Goal: Task Accomplishment & Management: Use online tool/utility

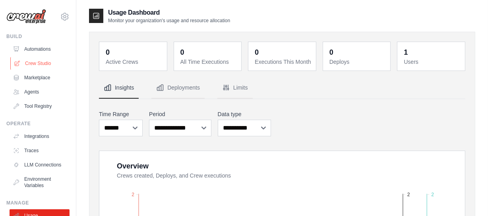
click at [40, 66] on link "Crew Studio" at bounding box center [40, 63] width 60 height 13
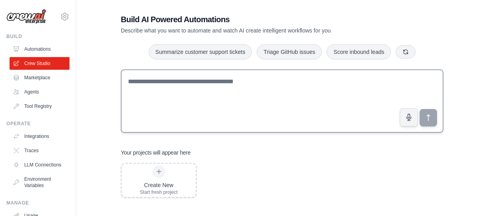
scroll to position [16, 0]
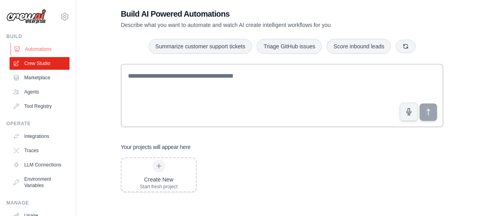
click at [38, 45] on link "Automations" at bounding box center [40, 49] width 60 height 13
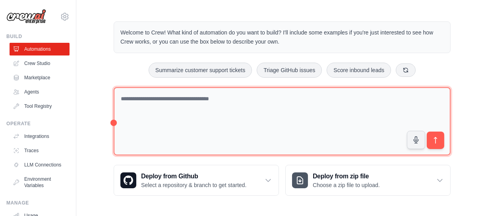
click at [146, 95] on textarea at bounding box center [282, 121] width 337 height 69
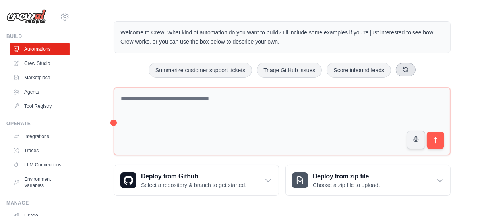
click at [406, 68] on icon at bounding box center [405, 70] width 6 height 6
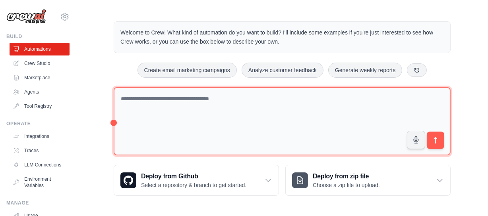
click at [224, 106] on textarea at bounding box center [282, 121] width 337 height 69
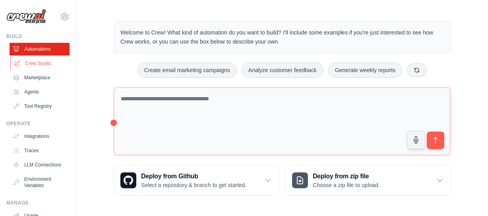
click at [32, 60] on link "Crew Studio" at bounding box center [40, 63] width 60 height 13
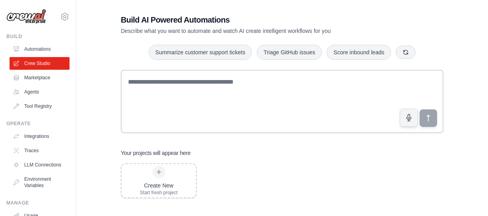
scroll to position [16, 0]
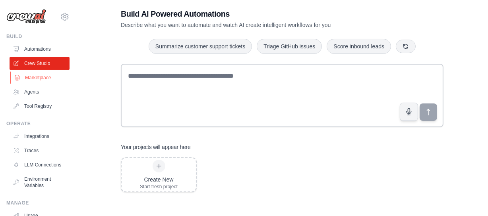
click at [47, 81] on link "Marketplace" at bounding box center [40, 77] width 60 height 13
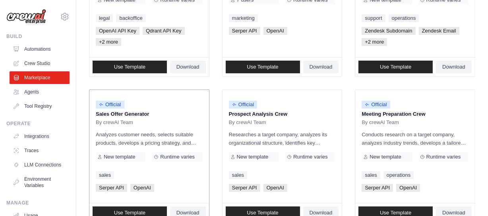
scroll to position [180, 0]
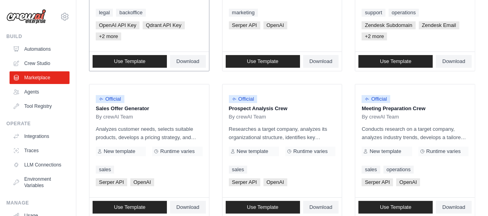
click at [109, 39] on span "+2 more" at bounding box center [108, 37] width 25 height 8
click at [108, 36] on span "+2 more" at bounding box center [108, 37] width 25 height 8
click at [147, 61] on link "Use Template" at bounding box center [130, 61] width 74 height 13
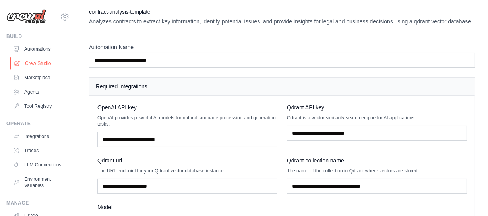
click at [42, 60] on link "Crew Studio" at bounding box center [40, 63] width 60 height 13
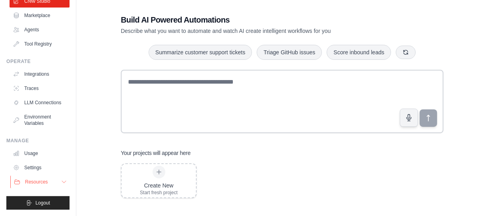
scroll to position [16, 0]
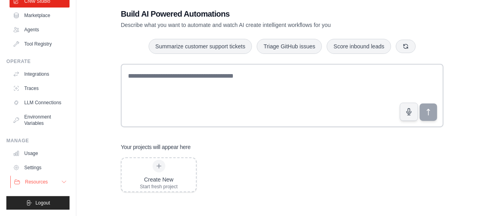
click at [39, 183] on span "Resources" at bounding box center [36, 182] width 23 height 6
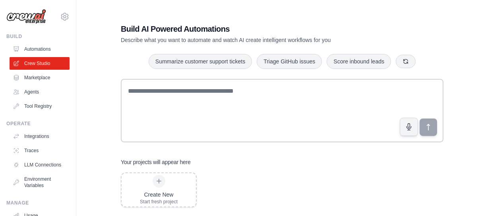
scroll to position [0, 0]
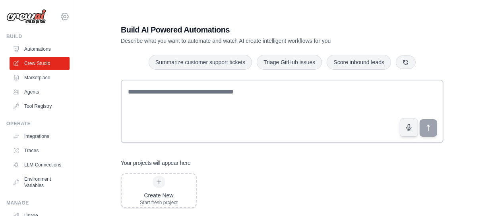
click at [60, 18] on icon at bounding box center [65, 17] width 10 height 10
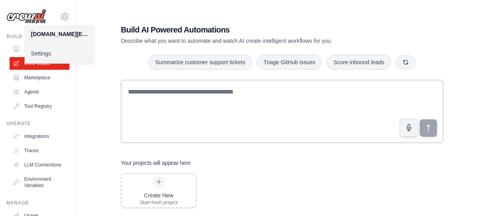
click at [39, 55] on link "Settings" at bounding box center [60, 53] width 70 height 14
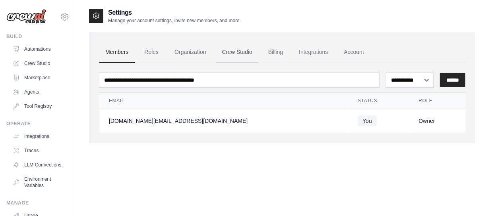
click at [239, 52] on link "Crew Studio" at bounding box center [237, 52] width 43 height 21
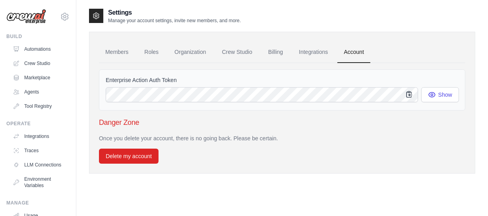
click at [408, 96] on icon "button" at bounding box center [409, 95] width 8 height 8
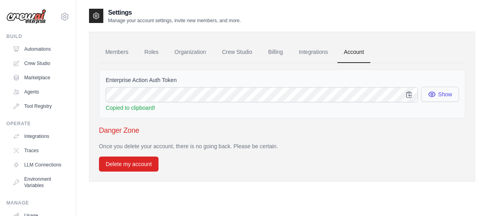
click at [438, 90] on button "Show" at bounding box center [440, 94] width 38 height 15
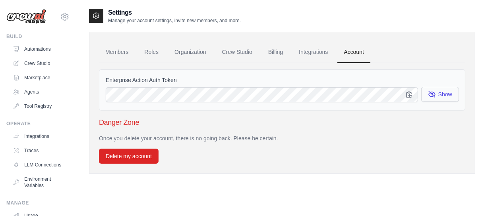
click at [437, 90] on button "Show" at bounding box center [440, 94] width 38 height 15
click at [302, 46] on link "Integrations" at bounding box center [313, 52] width 42 height 21
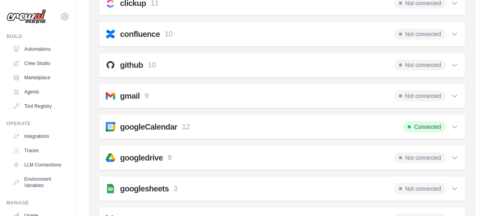
scroll to position [216, 0]
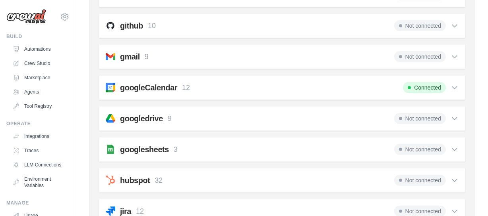
click at [451, 88] on icon at bounding box center [454, 88] width 8 height 8
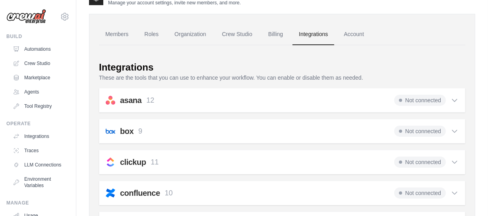
scroll to position [0, 0]
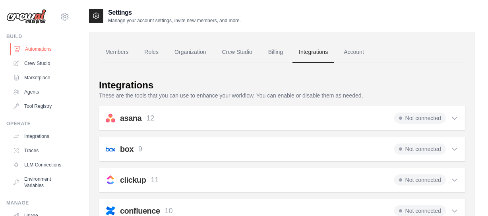
click at [40, 47] on link "Automations" at bounding box center [40, 49] width 60 height 13
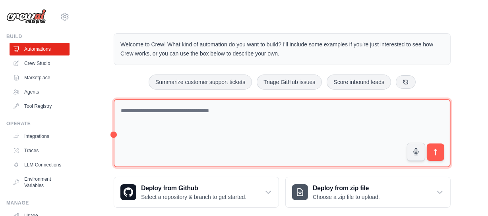
click at [159, 117] on textarea at bounding box center [282, 133] width 337 height 69
type textarea "**********"
type textarea "*"
type textarea "*****"
type textarea "**********"
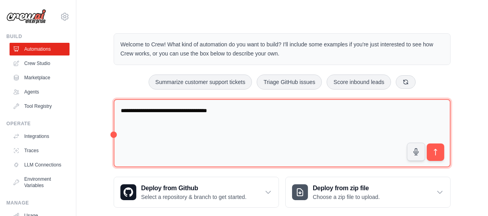
click at [260, 121] on textarea "**********" at bounding box center [282, 133] width 337 height 69
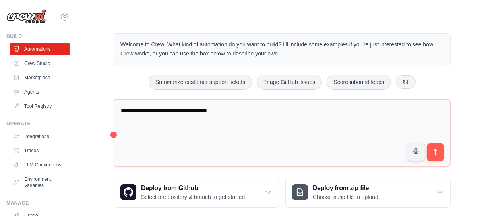
click at [436, 150] on div "Step 1" at bounding box center [397, 148] width 123 height 6
click at [438, 159] on h3 "Create an automation" at bounding box center [397, 159] width 123 height 11
click at [438, 154] on h3 "Create an automation" at bounding box center [397, 159] width 123 height 11
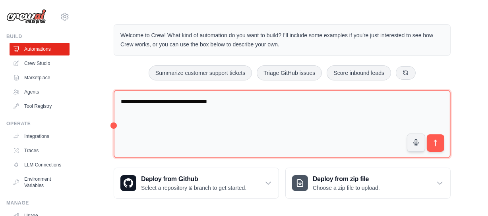
scroll to position [12, 0]
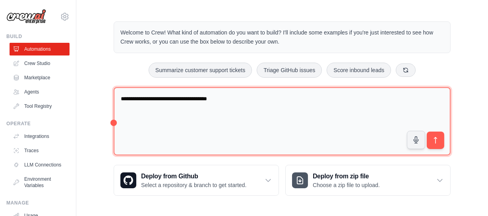
click at [263, 95] on textarea "**********" at bounding box center [282, 121] width 337 height 69
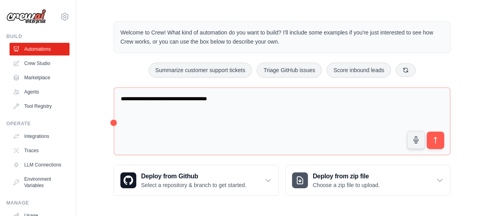
click at [432, 142] on div "Step 1 Create an automation Describe the automation you want to build, select a…" at bounding box center [402, 174] width 145 height 70
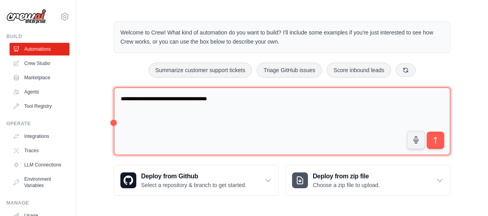
click at [134, 113] on textarea "**********" at bounding box center [282, 121] width 337 height 69
click at [224, 100] on textarea "**********" at bounding box center [282, 121] width 337 height 69
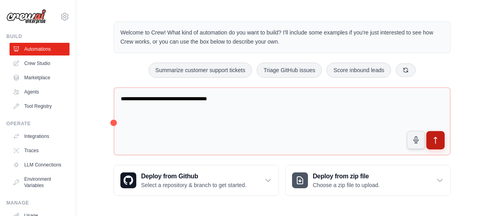
click at [437, 138] on icon "submit" at bounding box center [435, 141] width 8 height 8
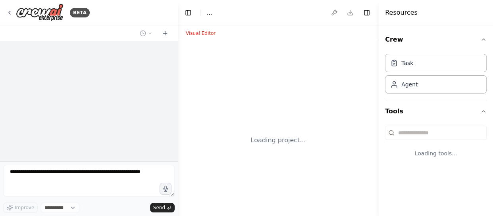
select select "****"
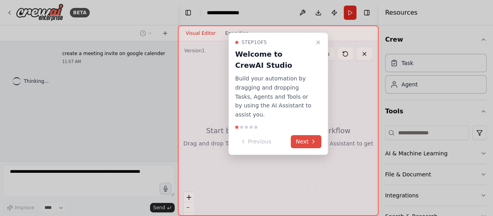
click at [302, 135] on button "Next" at bounding box center [306, 141] width 31 height 13
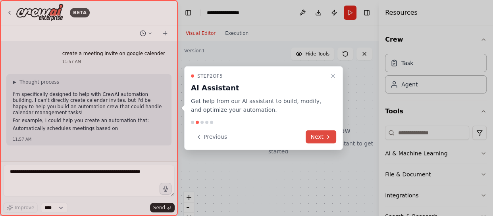
click at [310, 135] on button "Next" at bounding box center [321, 137] width 31 height 13
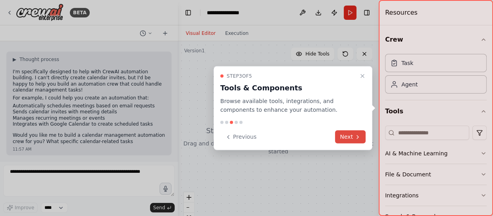
scroll to position [29, 0]
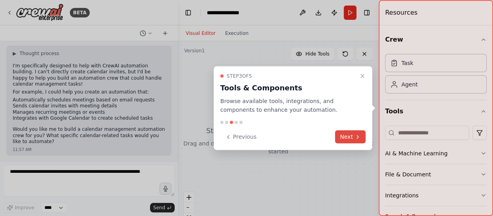
click at [345, 135] on button "Next" at bounding box center [350, 137] width 31 height 13
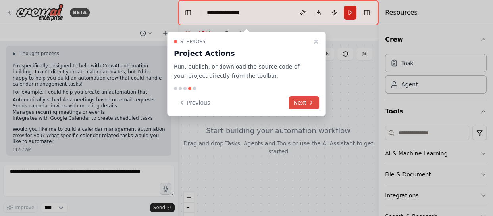
click at [314, 108] on button "Next" at bounding box center [304, 102] width 31 height 13
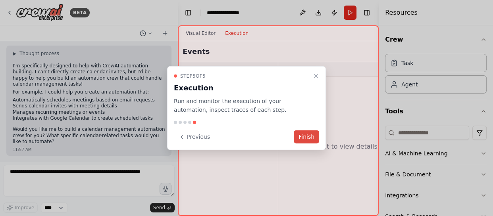
click at [307, 135] on button "Finish" at bounding box center [306, 137] width 25 height 13
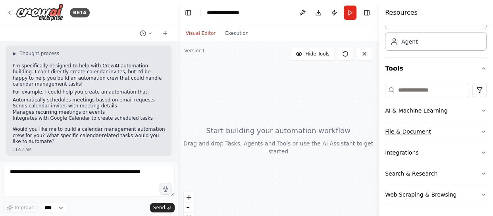
scroll to position [44, 0]
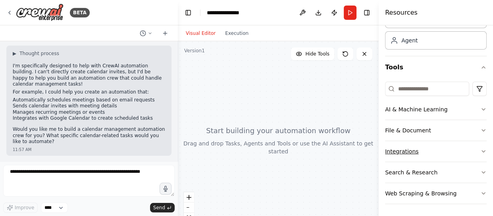
click at [440, 153] on button "Integrations" at bounding box center [436, 151] width 102 height 21
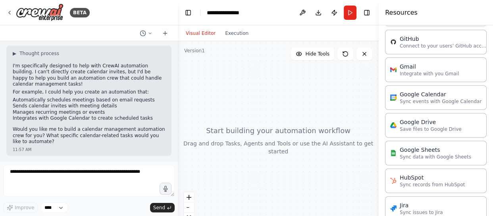
scroll to position [297, 0]
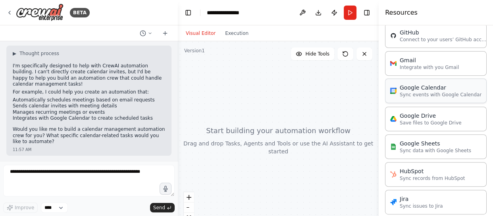
click at [418, 93] on p "Sync events with Google Calendar" at bounding box center [441, 95] width 82 height 6
click at [414, 96] on p "Sync events with Google Calendar" at bounding box center [441, 95] width 82 height 6
click at [425, 115] on div "Google Drive" at bounding box center [431, 116] width 62 height 8
click at [425, 99] on div "Google Calendar Sync events with Google Calendar" at bounding box center [436, 91] width 102 height 25
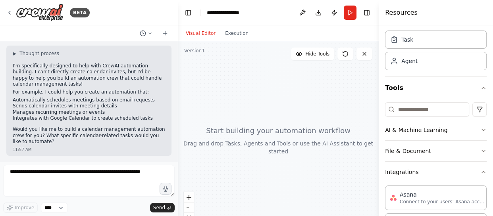
scroll to position [36, 0]
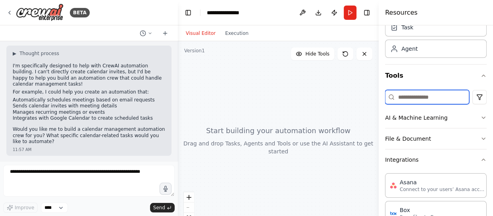
click at [424, 93] on input at bounding box center [427, 97] width 84 height 14
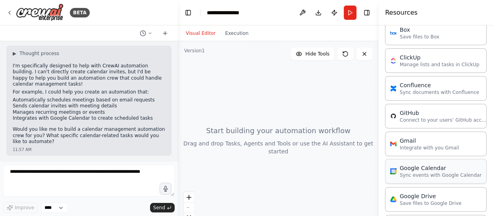
scroll to position [289, 0]
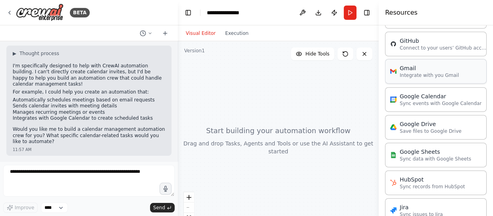
click at [405, 79] on div "Gmail Integrate with you Gmail" at bounding box center [436, 71] width 102 height 25
click at [414, 100] on p "Sync events with Google Calendar" at bounding box center [441, 103] width 82 height 6
click at [424, 100] on p "Sync events with Google Calendar" at bounding box center [441, 103] width 82 height 6
drag, startPoint x: 424, startPoint y: 99, endPoint x: 231, endPoint y: 95, distance: 193.4
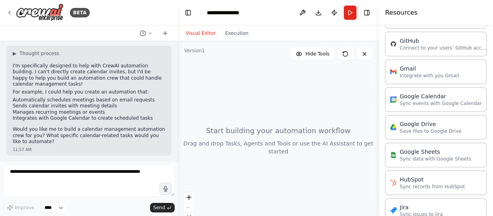
click at [226, 97] on div at bounding box center [278, 140] width 201 height 199
click at [432, 100] on p "Sync events with Google Calendar" at bounding box center [441, 103] width 82 height 6
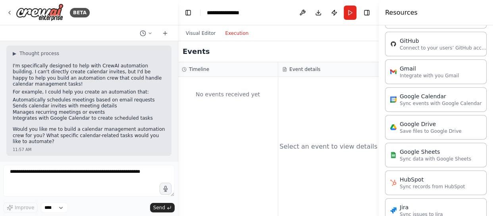
click at [221, 34] on button "Execution" at bounding box center [236, 34] width 33 height 10
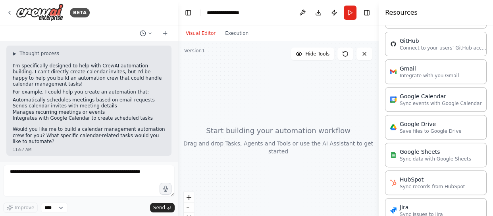
click at [193, 33] on button "Visual Editor" at bounding box center [200, 34] width 39 height 10
click at [367, 54] on icon at bounding box center [364, 54] width 6 height 6
click at [61, 206] on select "****" at bounding box center [54, 208] width 27 height 10
click at [99, 200] on div "Improve **** Send" at bounding box center [89, 189] width 172 height 48
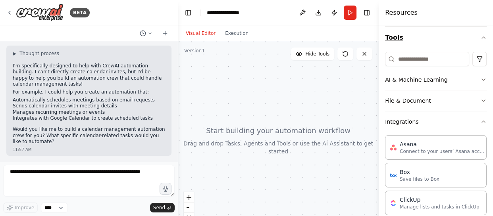
scroll to position [0, 0]
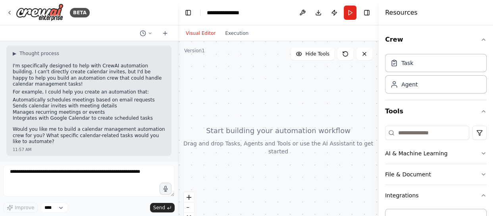
click at [417, 74] on div "Task Agent" at bounding box center [436, 72] width 102 height 43
click at [413, 68] on div "Task" at bounding box center [436, 63] width 102 height 18
click at [189, 36] on button "Visual Editor" at bounding box center [200, 34] width 39 height 10
click at [163, 33] on icon at bounding box center [165, 33] width 4 height 0
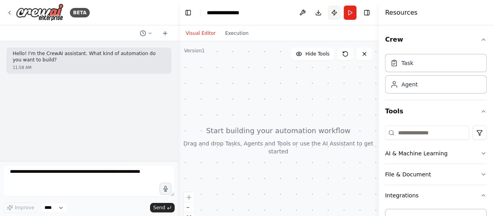
click at [334, 12] on button "Publish" at bounding box center [334, 13] width 13 height 14
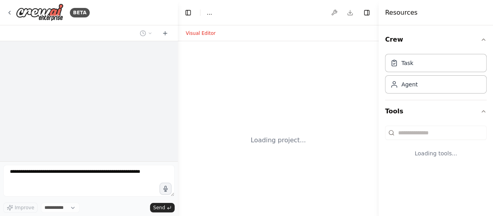
select select "****"
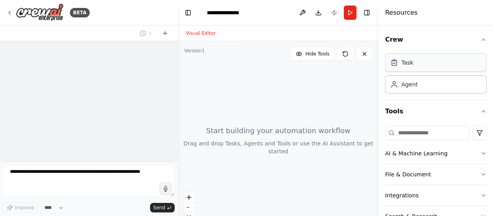
click at [413, 65] on div "Task" at bounding box center [436, 63] width 102 height 18
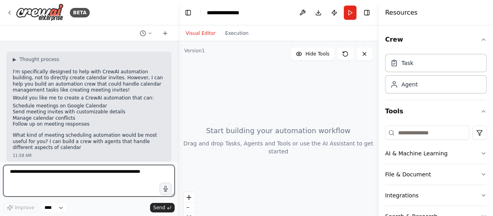
scroll to position [29, 0]
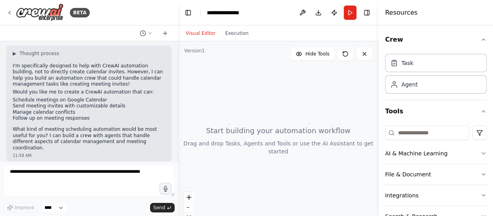
click at [326, 172] on div at bounding box center [278, 140] width 201 height 199
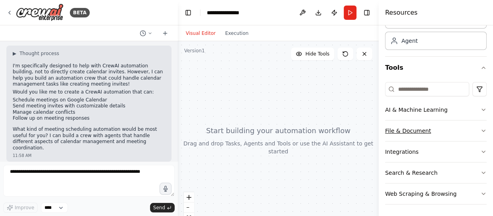
scroll to position [44, 0]
click at [410, 147] on button "Integrations" at bounding box center [436, 151] width 102 height 21
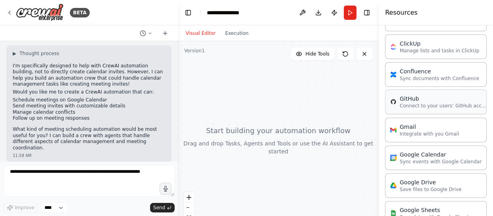
scroll to position [261, 0]
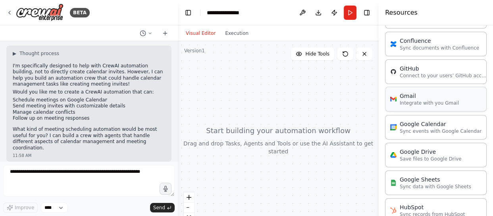
click at [408, 100] on p "Integrate with you Gmail" at bounding box center [429, 103] width 59 height 6
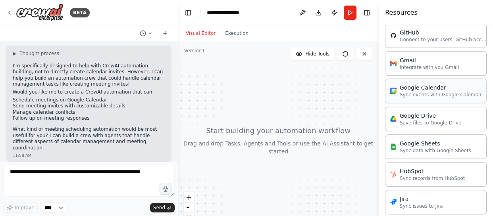
click at [416, 93] on p "Sync events with Google Calendar" at bounding box center [441, 95] width 82 height 6
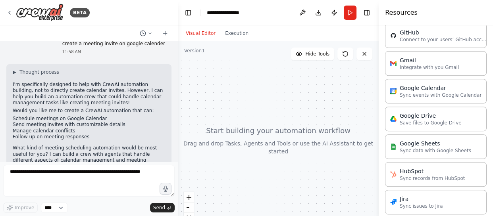
scroll to position [0, 0]
